Goal: Find contact information: Find contact information

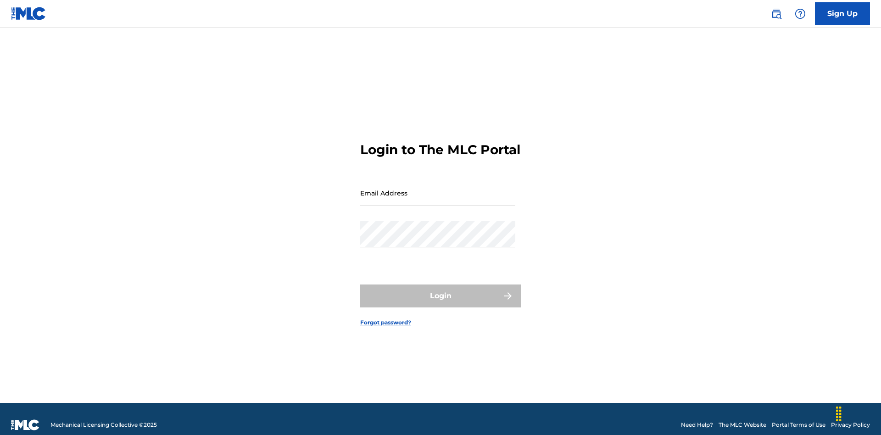
scroll to position [12, 0]
click at [438, 189] on input "Email Address" at bounding box center [437, 193] width 155 height 26
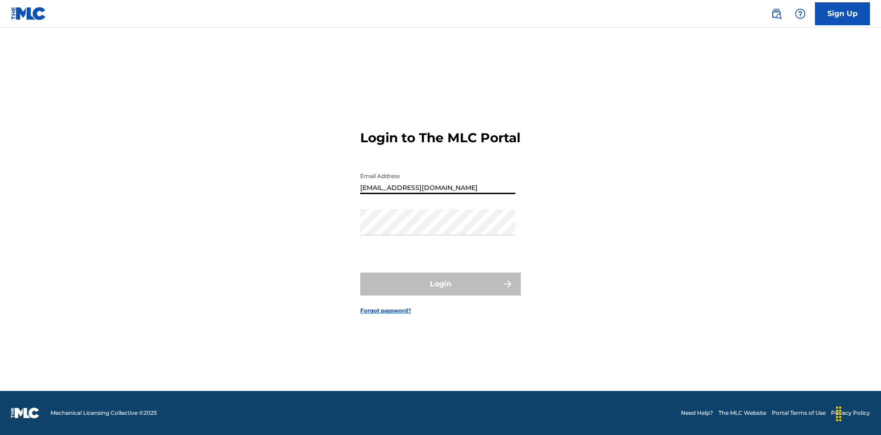
type input "Duke.McTesterson@gmail.com"
click at [440, 292] on button "Login" at bounding box center [440, 283] width 161 height 23
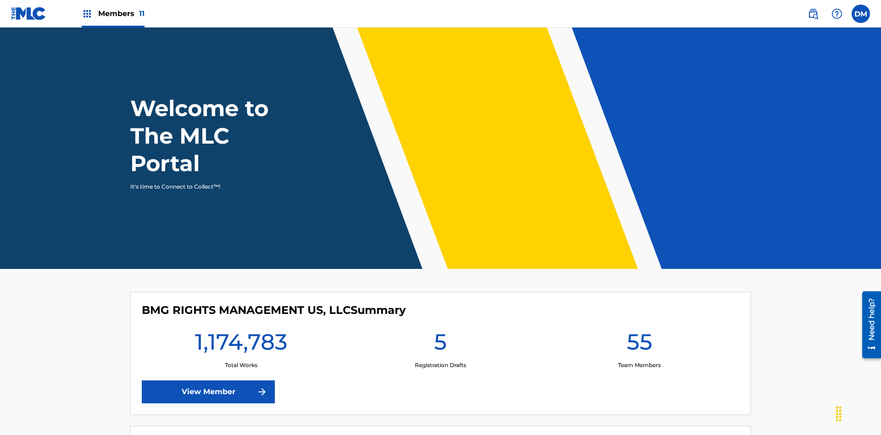
click at [837, 13] on img at bounding box center [836, 13] width 11 height 11
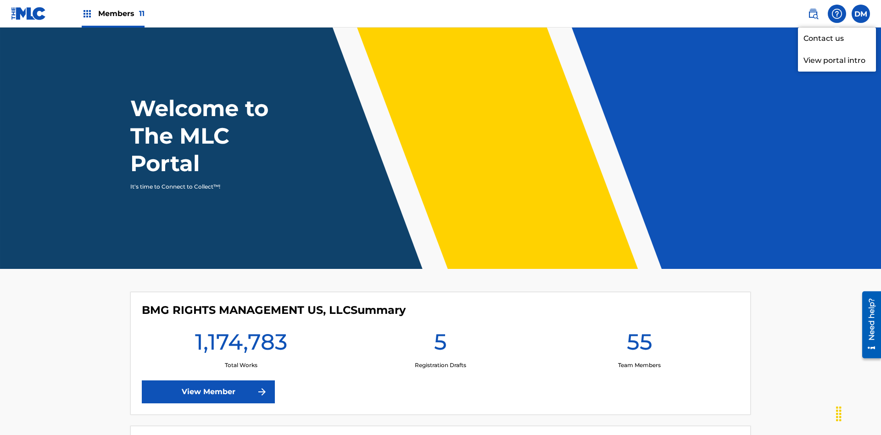
click at [837, 38] on link "Contact us" at bounding box center [837, 39] width 78 height 22
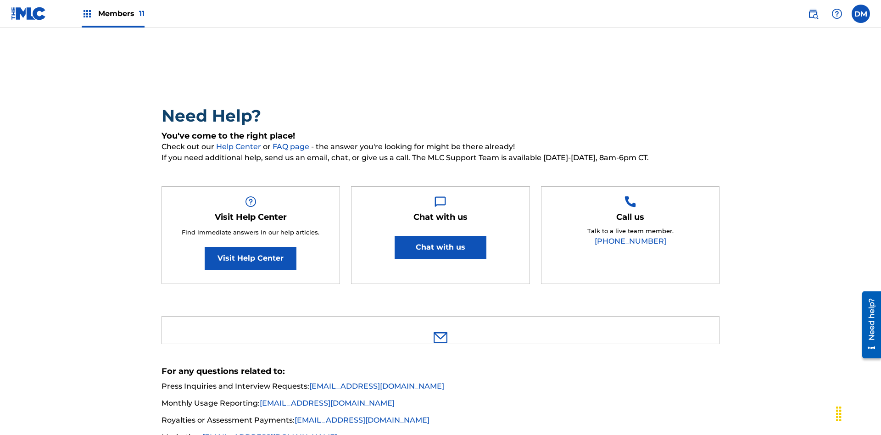
scroll to position [50, 0]
